Goal: Share content: Share content

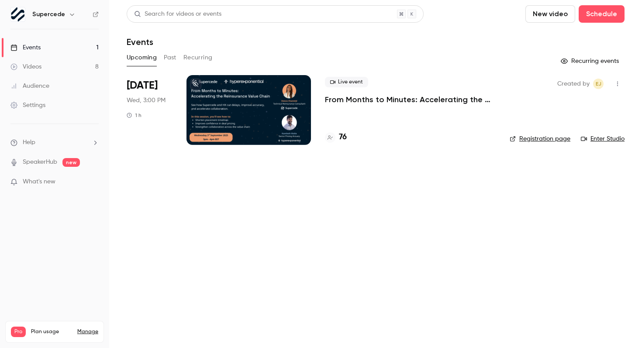
click at [491, 108] on div "Live event From Months to Minutes: Accelerating the Reinsurance Value Chain 76" at bounding box center [410, 110] width 171 height 70
click at [405, 101] on p "From Months to Minutes: Accelerating the Reinsurance Value Chain" at bounding box center [410, 99] width 171 height 10
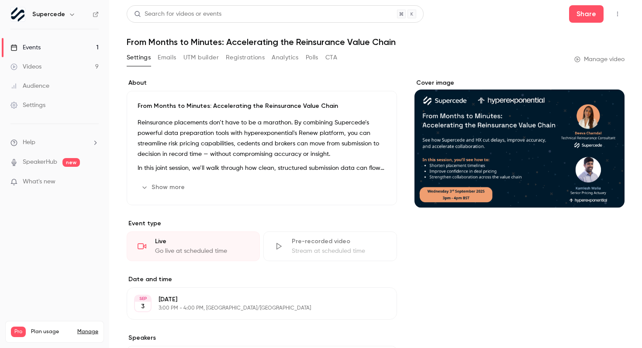
click at [278, 58] on button "Analytics" at bounding box center [285, 58] width 27 height 14
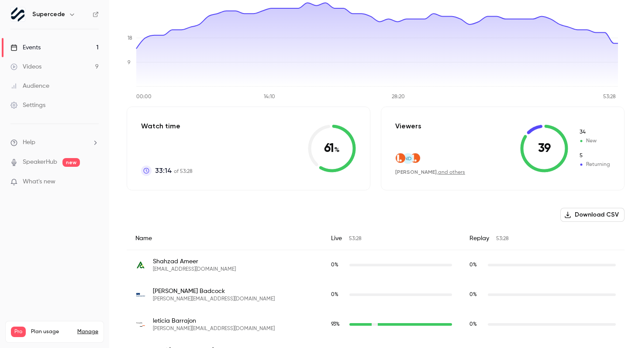
scroll to position [157, 0]
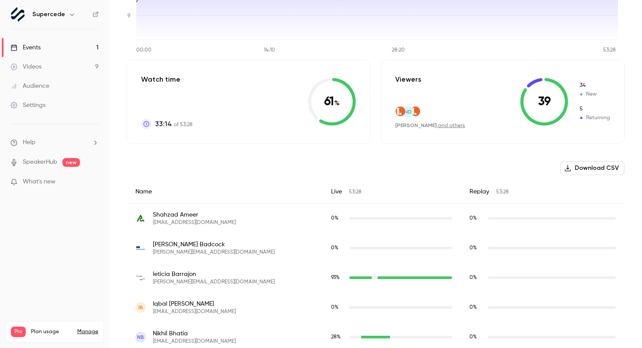
click at [548, 94] on icon at bounding box center [545, 102] width 48 height 48
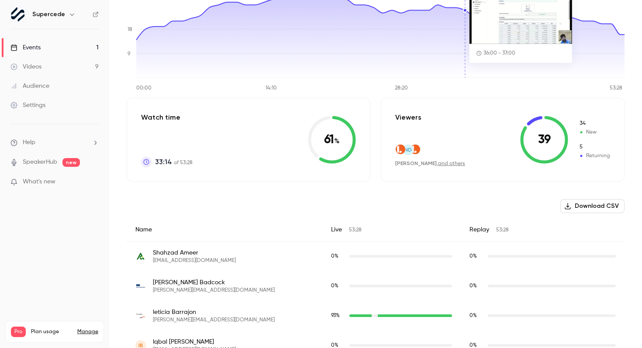
scroll to position [135, 0]
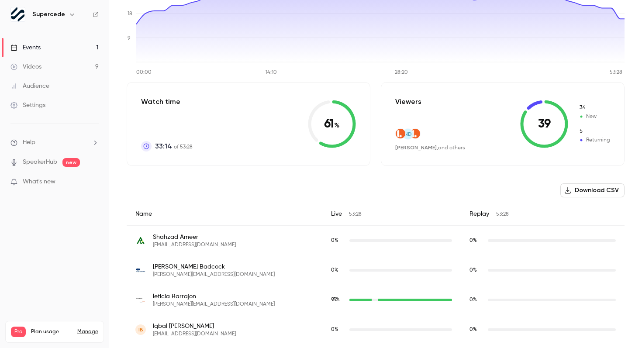
click at [612, 194] on button "Download CSV" at bounding box center [593, 191] width 64 height 14
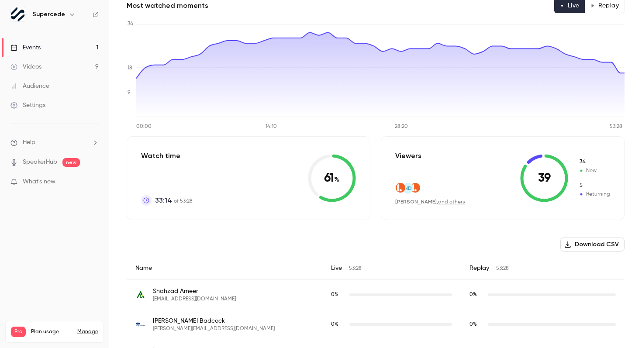
scroll to position [0, 0]
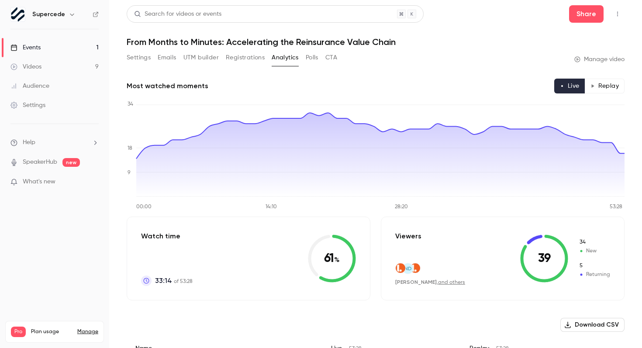
click at [316, 54] on button "Polls" at bounding box center [312, 58] width 13 height 14
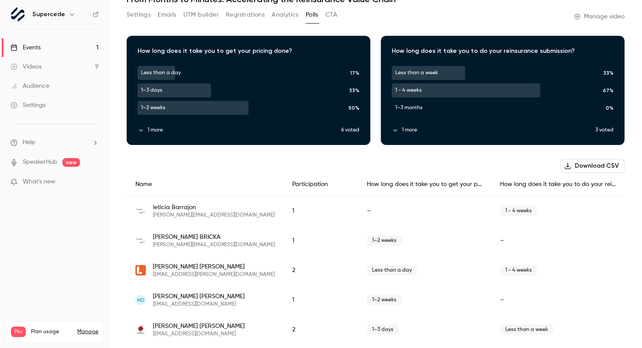
scroll to position [49, 0]
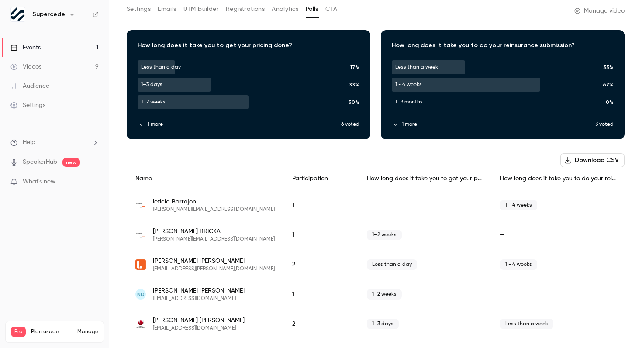
click at [578, 161] on button "Download CSV" at bounding box center [593, 160] width 64 height 14
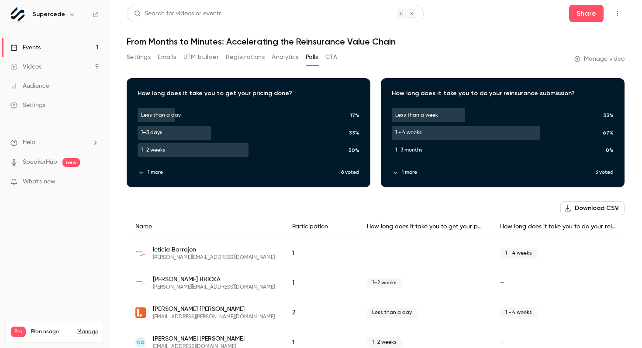
scroll to position [0, 0]
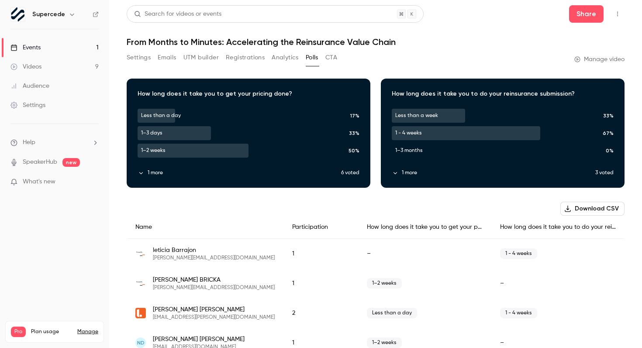
click at [596, 210] on button "Download CSV" at bounding box center [593, 209] width 64 height 14
click at [329, 56] on button "CTA" at bounding box center [332, 58] width 12 height 14
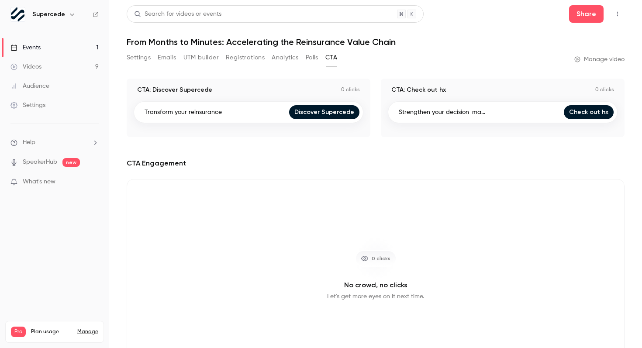
click at [145, 56] on button "Settings" at bounding box center [139, 58] width 24 height 14
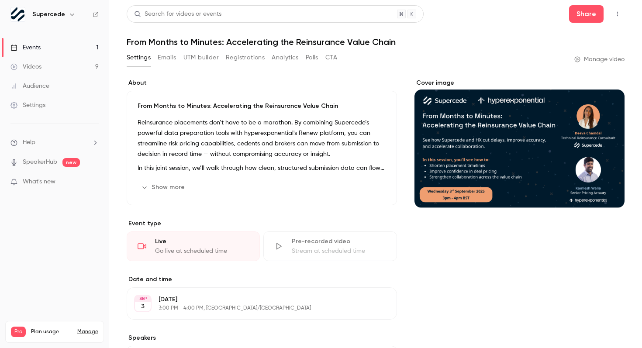
click at [621, 59] on link "Manage video" at bounding box center [600, 59] width 50 height 9
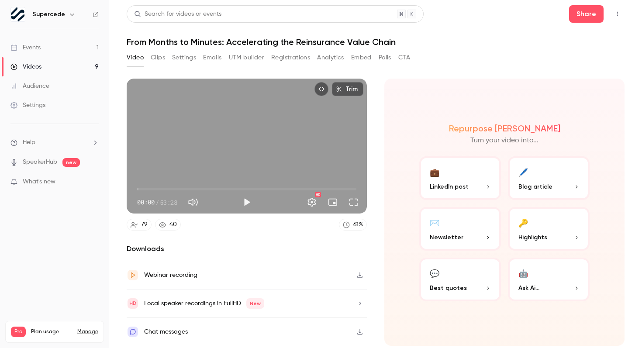
click at [359, 333] on icon "button" at bounding box center [360, 332] width 7 height 6
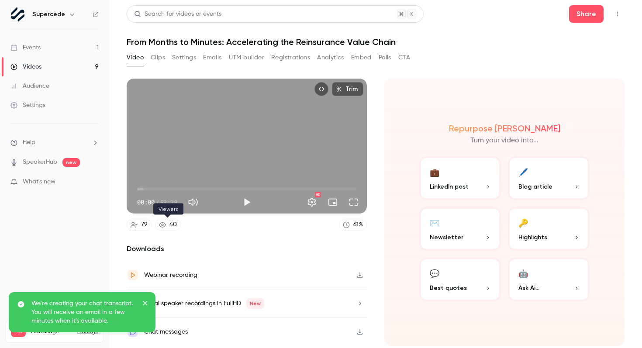
click at [166, 226] on link "40" at bounding box center [168, 225] width 26 height 12
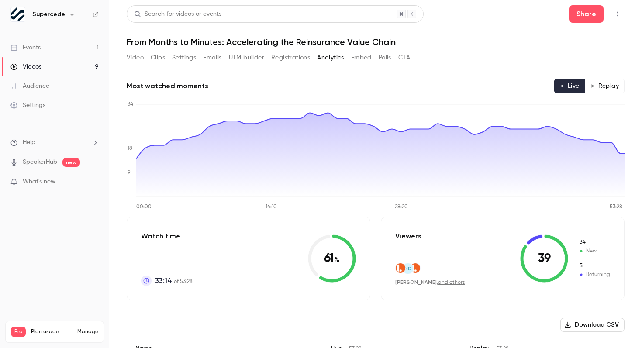
click at [134, 57] on button "Video" at bounding box center [135, 58] width 17 height 14
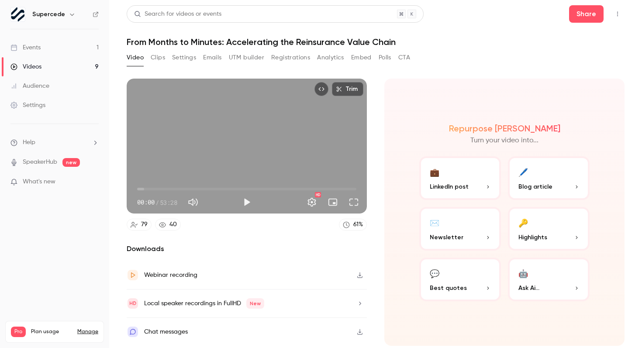
click at [366, 271] on button "button" at bounding box center [360, 275] width 14 height 14
click at [589, 5] on button "Share" at bounding box center [586, 13] width 35 height 17
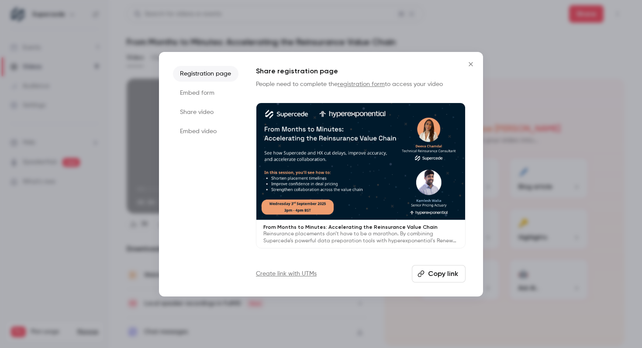
click at [213, 110] on li "Share video" at bounding box center [206, 112] width 66 height 16
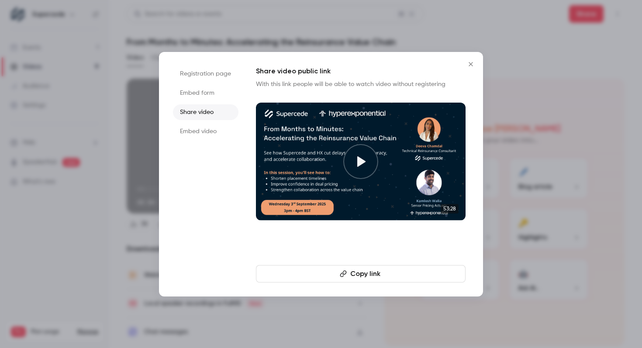
click at [383, 273] on button "Copy link" at bounding box center [361, 273] width 210 height 17
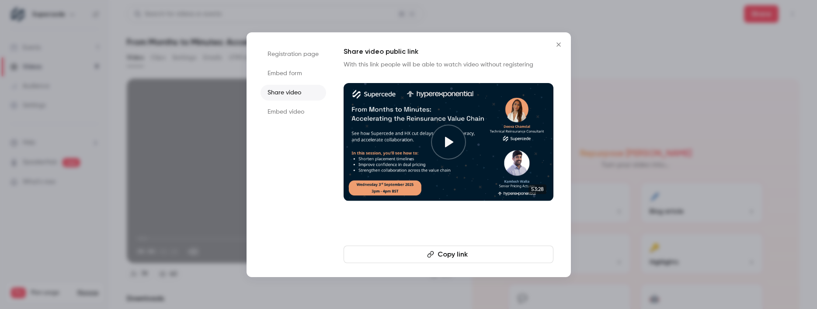
click at [563, 45] on icon "Close" at bounding box center [558, 44] width 10 height 7
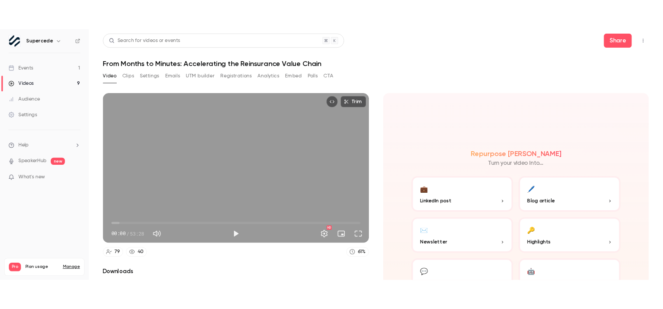
scroll to position [86, 0]
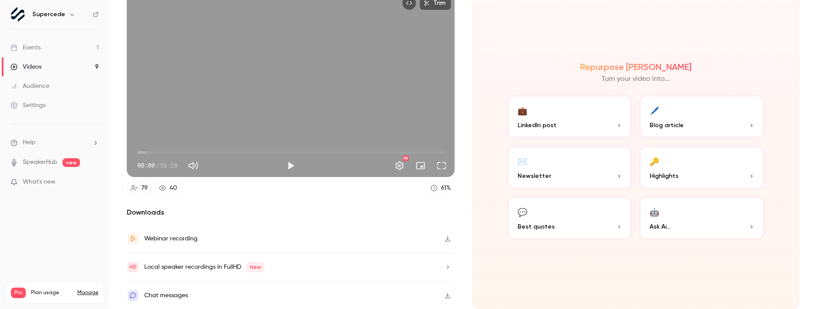
click at [448, 293] on icon "button" at bounding box center [447, 295] width 7 height 6
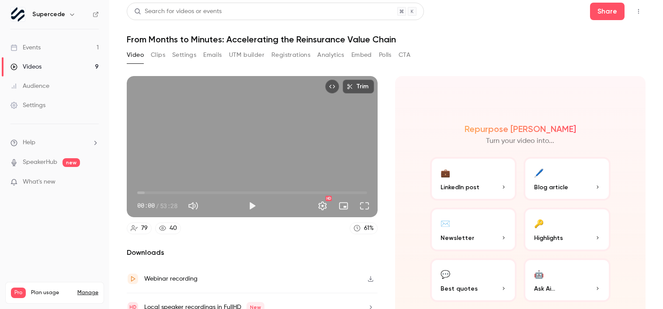
scroll to position [2, 0]
click at [141, 230] on div "79" at bounding box center [144, 228] width 7 height 9
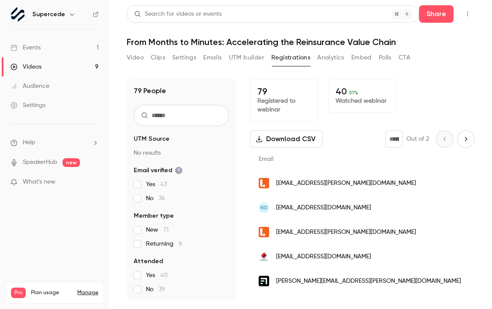
click at [135, 58] on button "Video" at bounding box center [135, 58] width 17 height 14
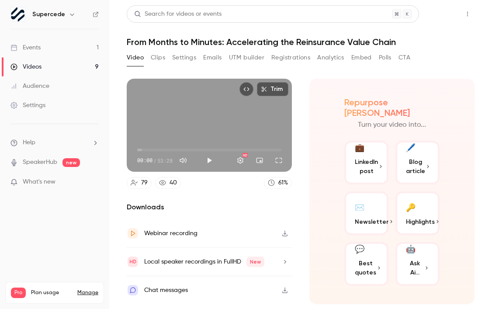
click at [449, 21] on button "Share" at bounding box center [436, 13] width 35 height 17
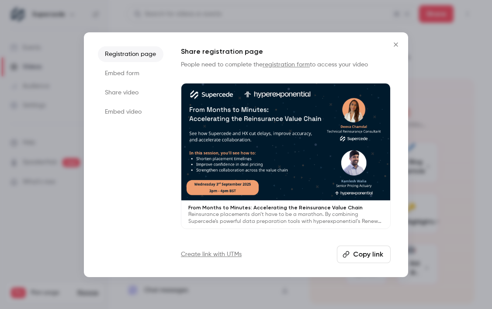
click at [133, 94] on li "Share video" at bounding box center [131, 93] width 66 height 16
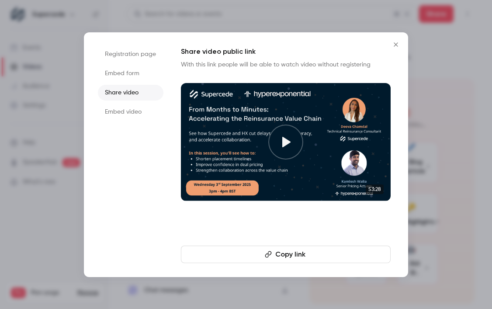
click at [277, 251] on button "Copy link" at bounding box center [286, 254] width 210 height 17
click at [397, 43] on icon "Close" at bounding box center [396, 44] width 4 height 4
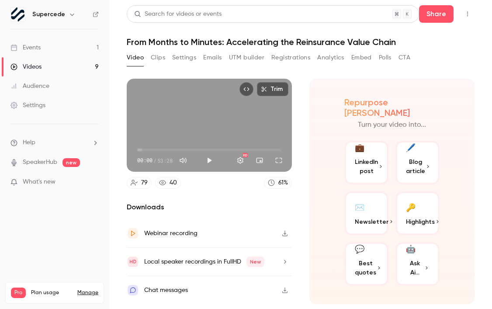
click at [215, 54] on button "Emails" at bounding box center [212, 58] width 18 height 14
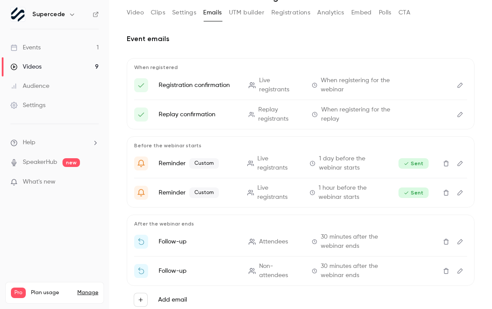
scroll to position [67, 0]
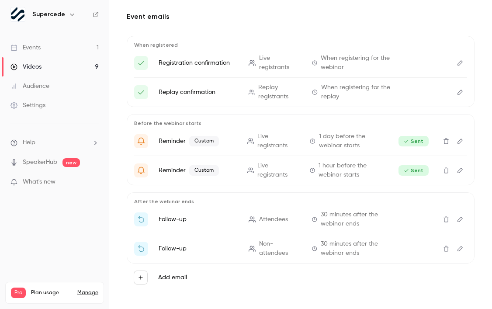
click at [462, 219] on icon "Edit" at bounding box center [460, 219] width 7 height 6
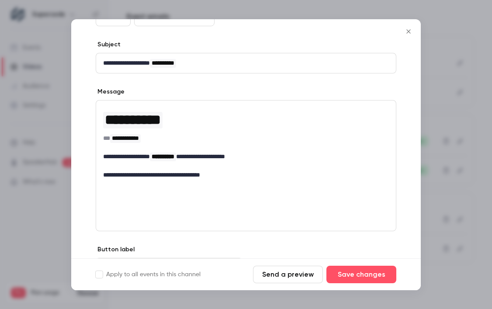
scroll to position [81, 0]
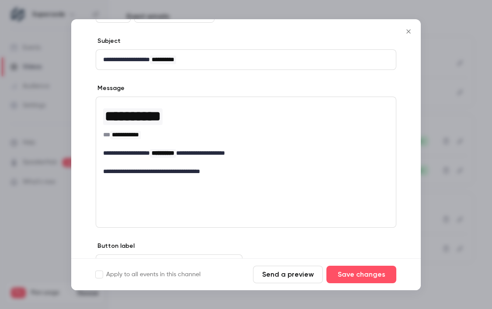
click at [409, 31] on icon "Close" at bounding box center [408, 31] width 4 height 4
